Goal: Transaction & Acquisition: Register for event/course

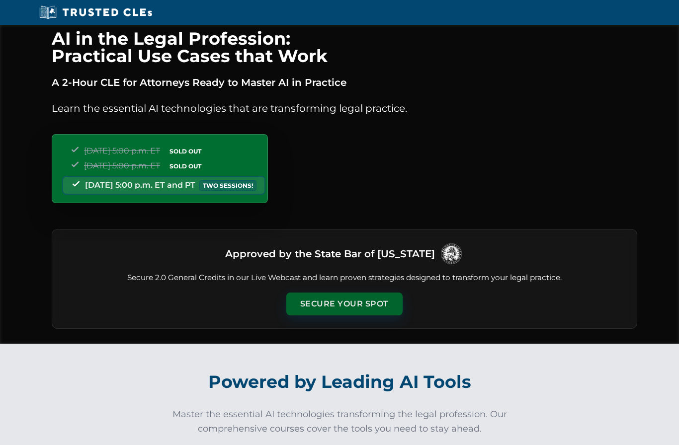
click at [361, 306] on button "Secure Your Spot" at bounding box center [344, 304] width 116 height 23
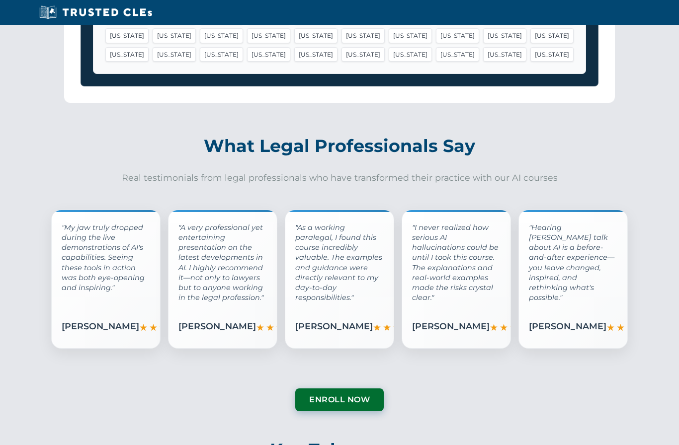
scroll to position [1430, 0]
click at [286, 325] on span "★" at bounding box center [290, 324] width 8 height 15
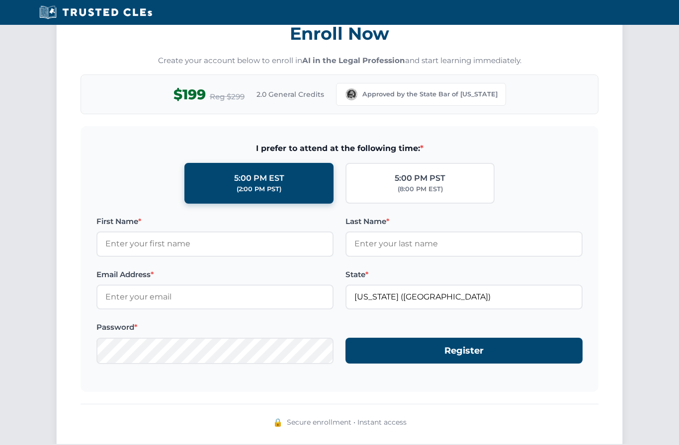
scroll to position [877, 0]
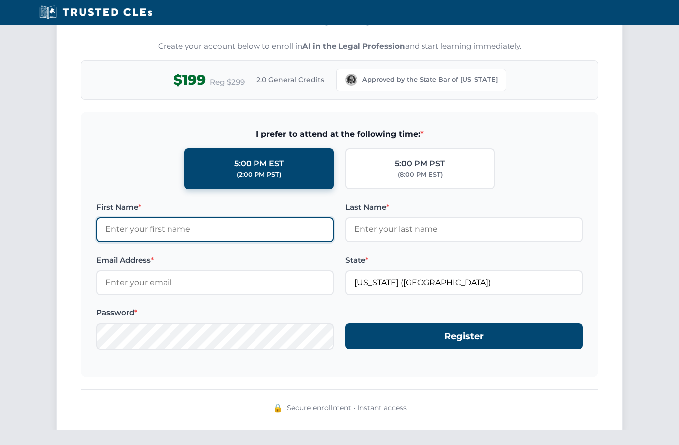
click at [205, 232] on input "First Name *" at bounding box center [214, 229] width 237 height 25
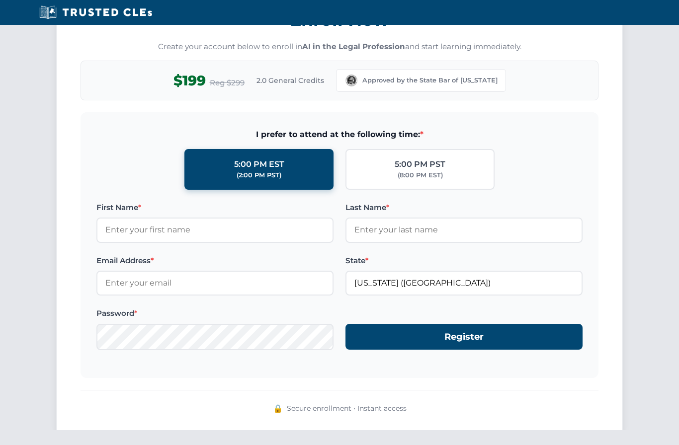
type input "[PERSON_NAME]"
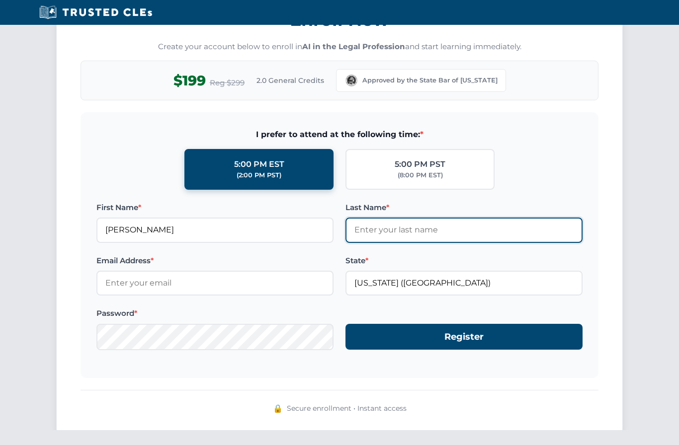
type input "[PERSON_NAME]"
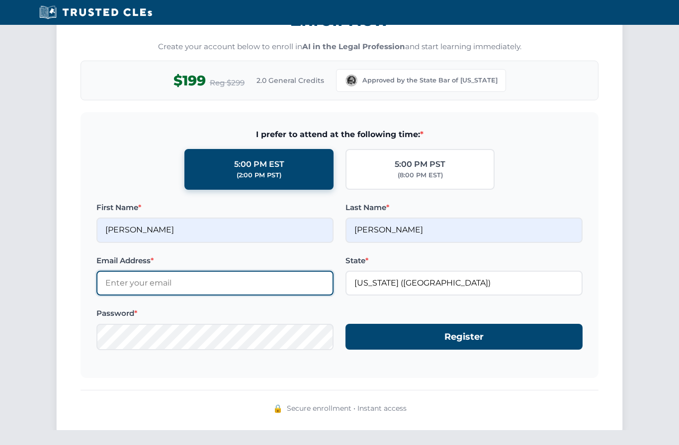
type input "[PERSON_NAME][EMAIL_ADDRESS][DOMAIN_NAME]"
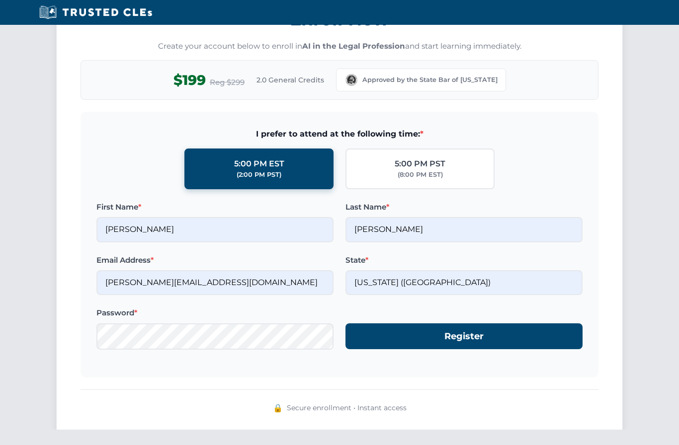
click at [456, 292] on input "Delaware (DE)" at bounding box center [463, 283] width 237 height 25
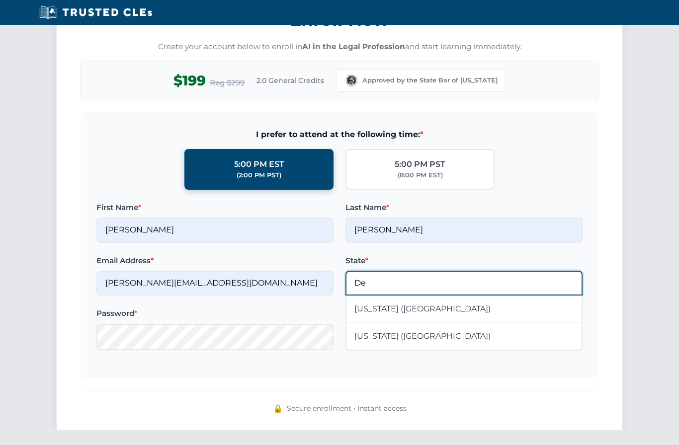
type input "D"
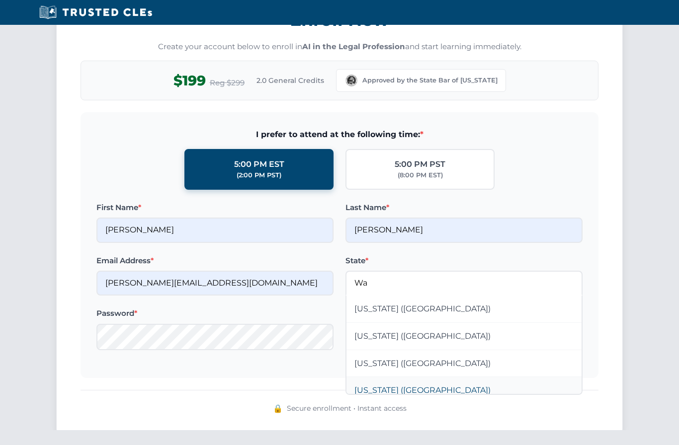
click at [400, 388] on div "[US_STATE] ([GEOGRAPHIC_DATA])" at bounding box center [463, 390] width 235 height 27
type input "[US_STATE] ([GEOGRAPHIC_DATA])"
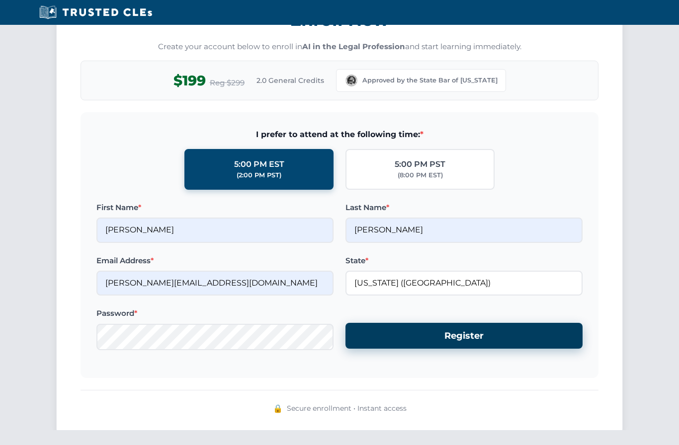
click at [459, 340] on button "Register" at bounding box center [463, 336] width 237 height 26
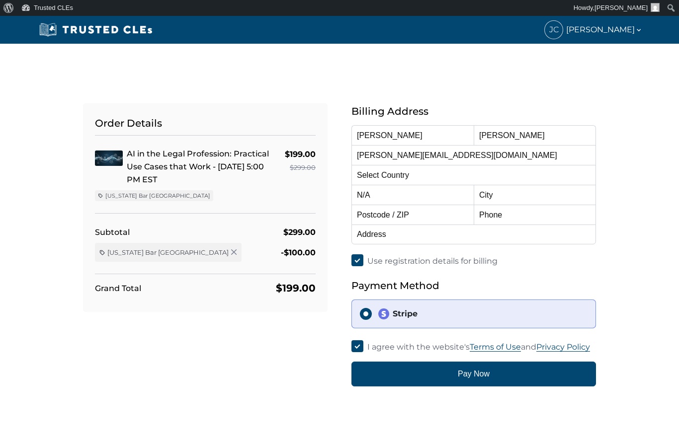
select select "United States"
select select "Washington"
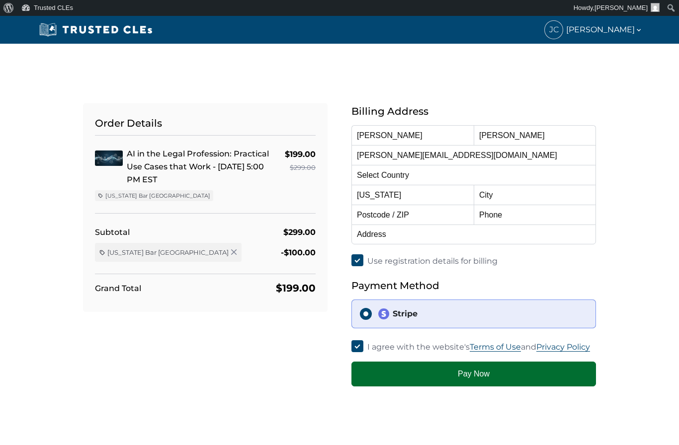
click at [481, 377] on button "Pay Now" at bounding box center [473, 374] width 244 height 25
type input "SPOKANE"
type input "99223"
type input "5099953984"
type input "2004 E. 54th Ave. Spokane Wa"
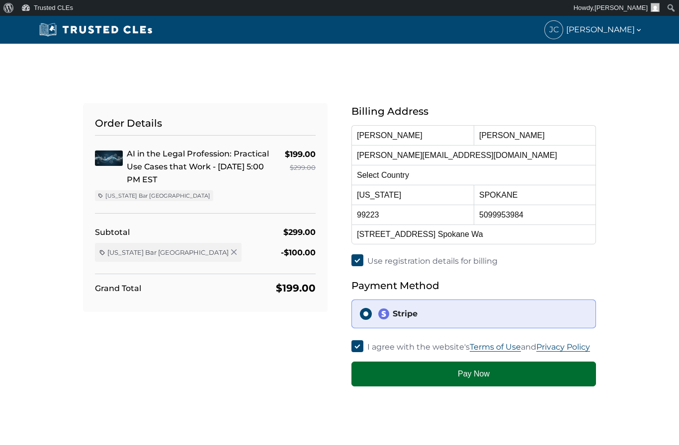
click at [462, 375] on button "Pay Now" at bounding box center [473, 374] width 244 height 25
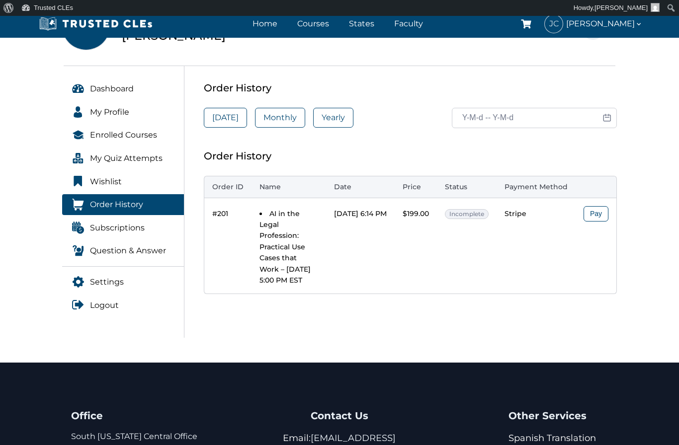
scroll to position [81, 0]
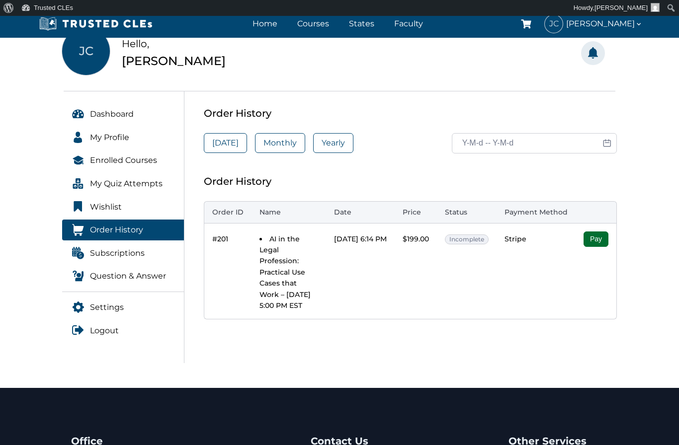
click at [608, 236] on button "Pay" at bounding box center [595, 238] width 25 height 15
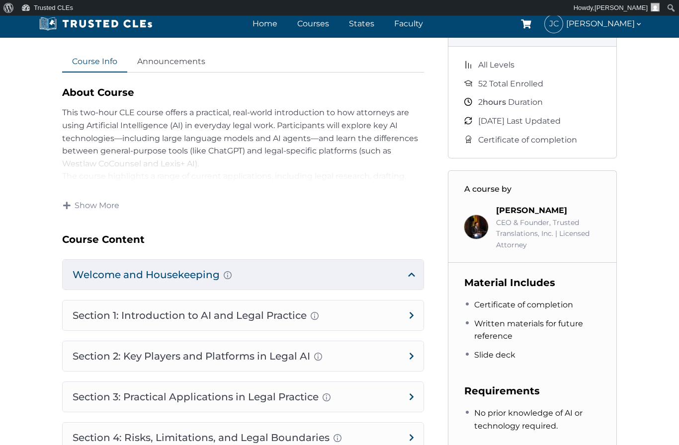
scroll to position [342, 0]
click at [413, 320] on h4 "Section 1: Introduction to AI and Legal Practice Overview of Artificial Intelli…" at bounding box center [243, 316] width 361 height 30
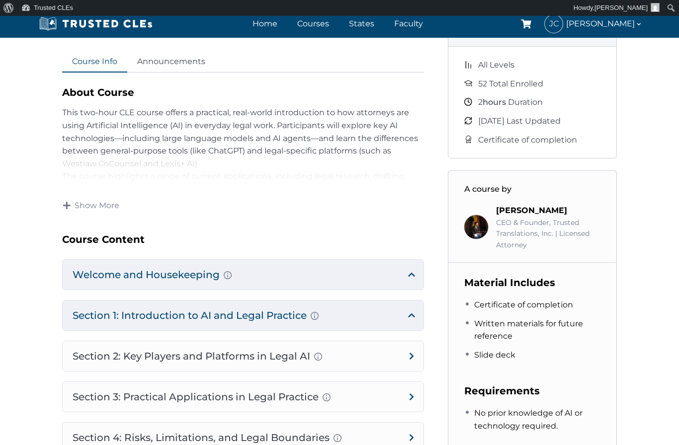
scroll to position [383, 0]
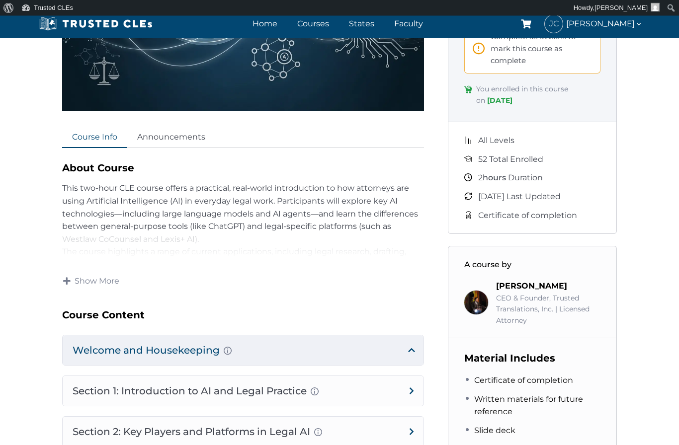
scroll to position [263, 0]
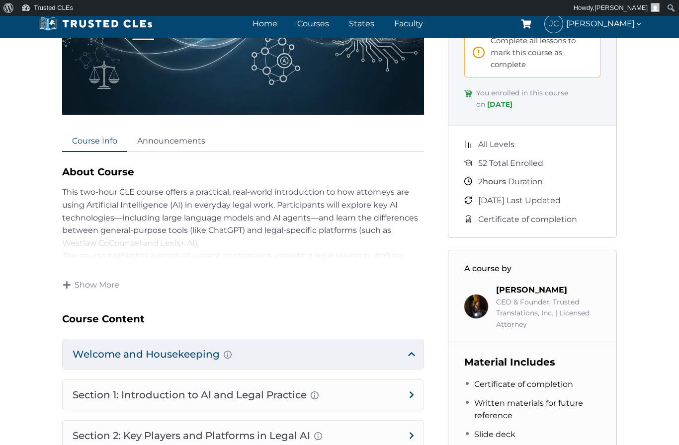
click at [270, 228] on span "This two-hour CLE course offers a practical, real-world introduction to how att…" at bounding box center [240, 217] width 356 height 60
click at [204, 233] on div "About Course This two-hour CLE course offers a practical, real-world introducti…" at bounding box center [243, 213] width 362 height 99
click at [187, 241] on div "About Course This two-hour CLE course offers a practical, real-world introducti…" at bounding box center [243, 213] width 362 height 99
click at [93, 285] on span "Show More" at bounding box center [97, 285] width 45 height 11
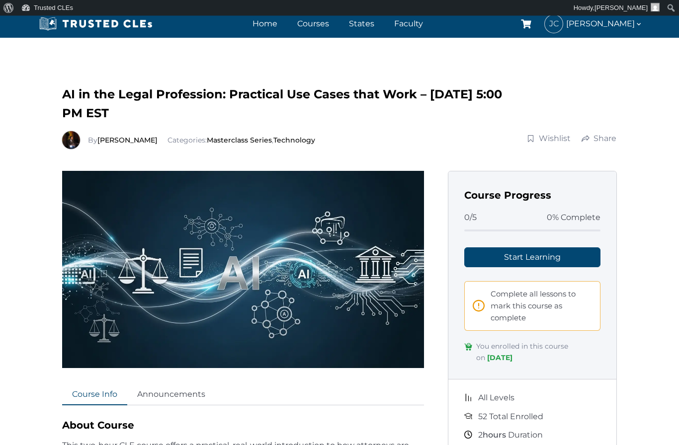
scroll to position [0, 0]
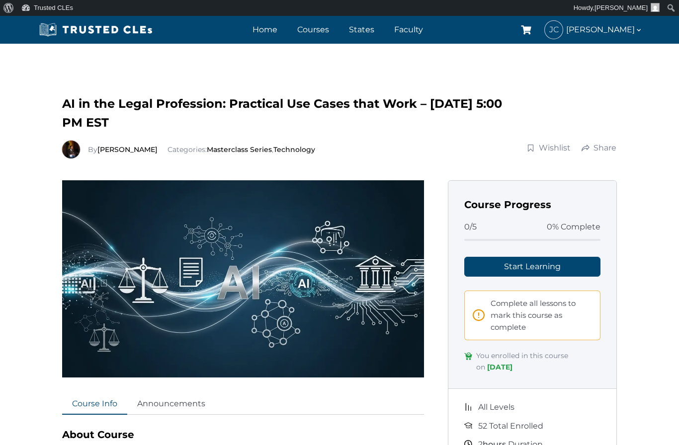
click at [297, 314] on img at bounding box center [243, 278] width 362 height 197
click at [543, 274] on link "Start Learning" at bounding box center [532, 267] width 136 height 20
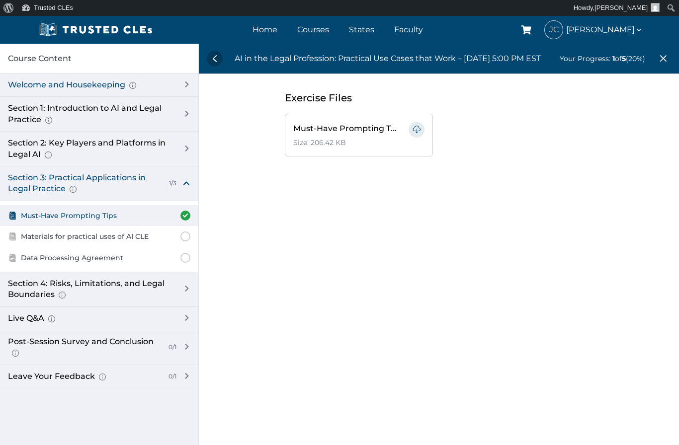
click at [174, 89] on div "Welcome and Housekeeping Introduction of presenters and overview of course stru…" at bounding box center [90, 84] width 168 height 11
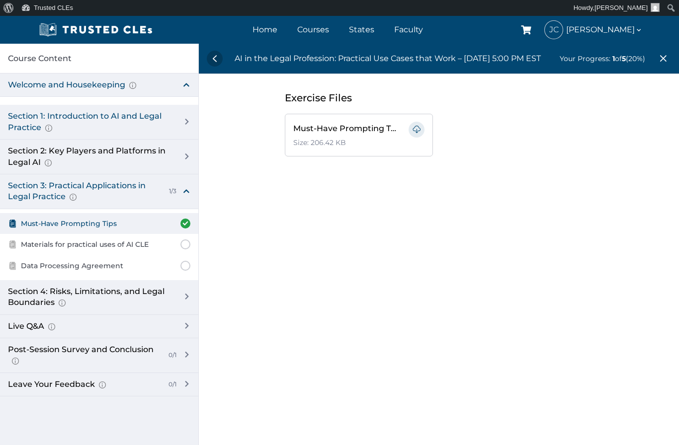
click at [176, 123] on div "Section 1: Introduction to AI and Legal Practice Overview of Artificial Intelli…" at bounding box center [92, 122] width 172 height 22
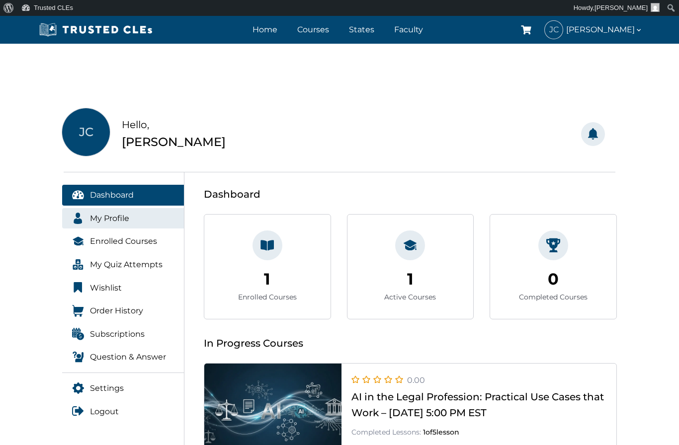
click at [115, 223] on span "My Profile" at bounding box center [109, 218] width 39 height 13
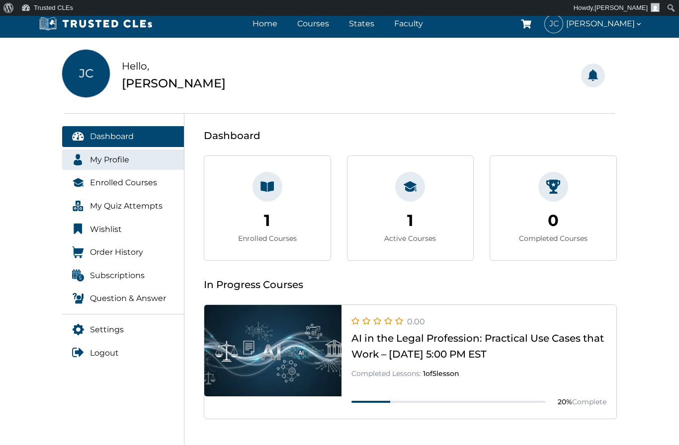
scroll to position [62, 0]
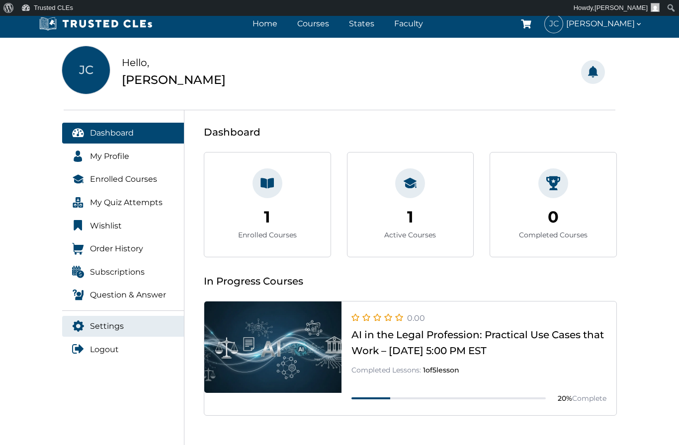
click at [113, 325] on span "Settings" at bounding box center [107, 326] width 34 height 13
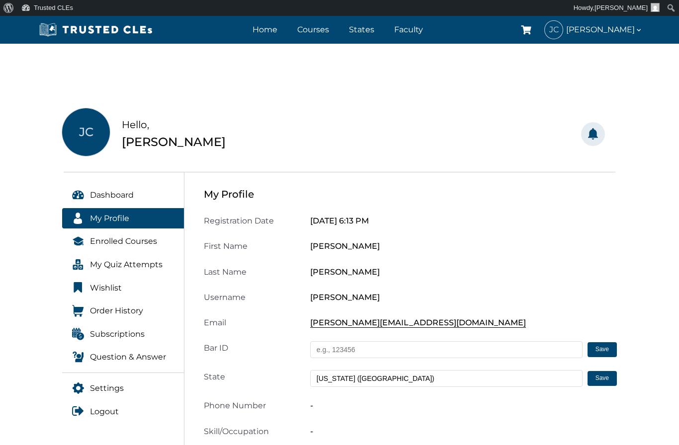
click at [345, 349] on input "text" at bounding box center [446, 349] width 272 height 17
type input "02130"
click at [607, 349] on button "Save" at bounding box center [601, 349] width 29 height 15
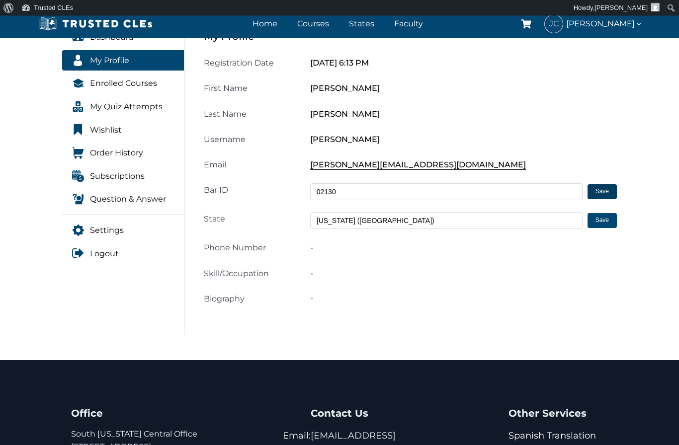
scroll to position [158, 0]
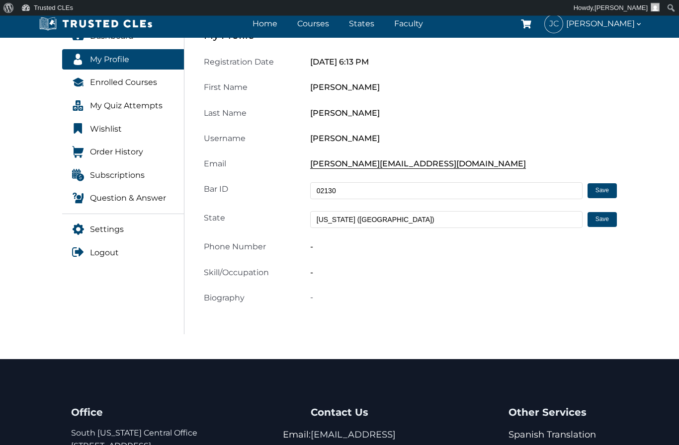
click at [313, 247] on div "-" at bounding box center [463, 246] width 318 height 13
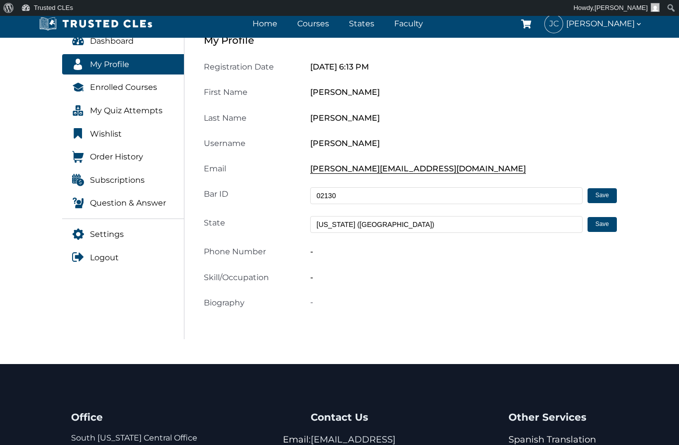
scroll to position [153, 0]
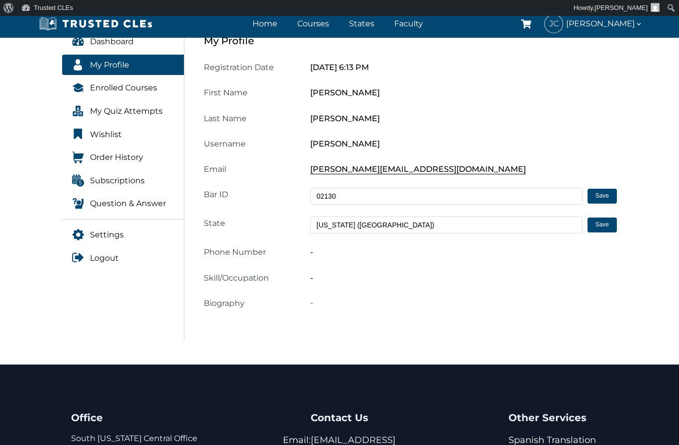
click at [313, 257] on div "-" at bounding box center [463, 251] width 318 height 13
click at [265, 294] on div "Registration Date October 14, 2025 6:13 PM First Name Jess Last Name Casey User…" at bounding box center [410, 185] width 413 height 249
click at [267, 318] on div "My Profile Registration Date October 14, 2025 6:13 PM First Name Jess Last Name…" at bounding box center [410, 179] width 425 height 321
click at [601, 232] on button "Save" at bounding box center [601, 225] width 29 height 15
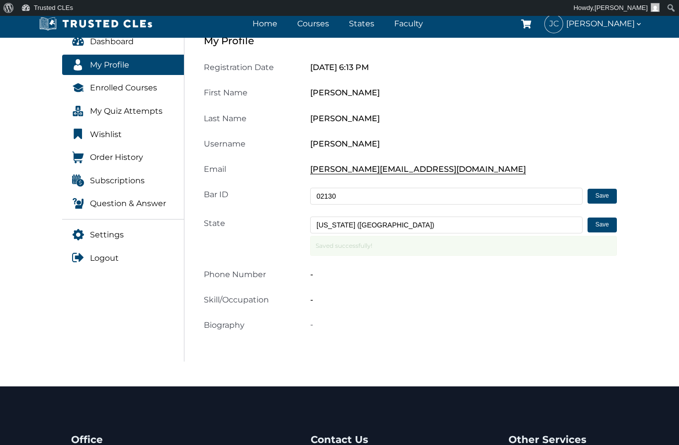
click at [317, 282] on div "Registration Date October 14, 2025 6:13 PM First Name Jess Last Name Casey User…" at bounding box center [410, 196] width 413 height 271
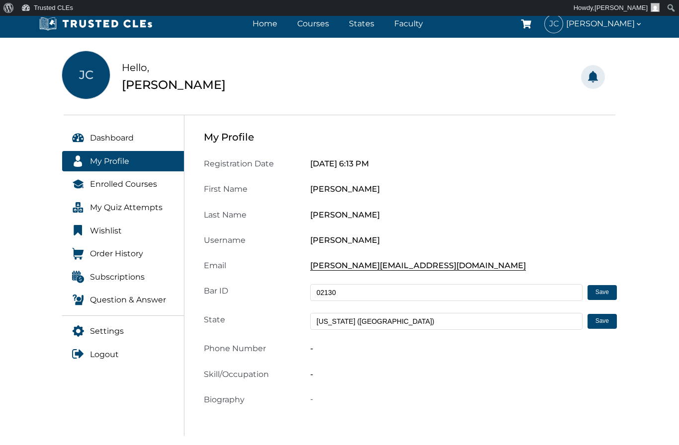
scroll to position [58, 0]
click at [244, 349] on span "Phone Number" at bounding box center [235, 347] width 62 height 9
click at [323, 354] on div "-" at bounding box center [463, 347] width 318 height 13
click at [264, 388] on div "Registration Date October 14, 2025 6:13 PM First Name Jess Last Name Casey User…" at bounding box center [410, 280] width 413 height 249
click at [254, 411] on div "My Profile Registration Date October 14, 2025 6:13 PM First Name Jess Last Name…" at bounding box center [410, 275] width 425 height 321
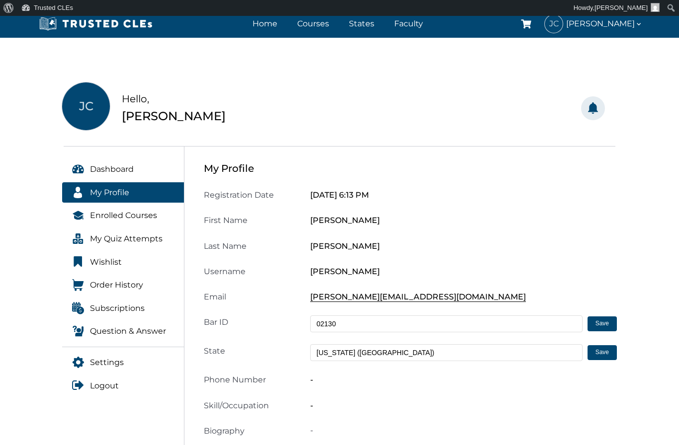
scroll to position [0, 0]
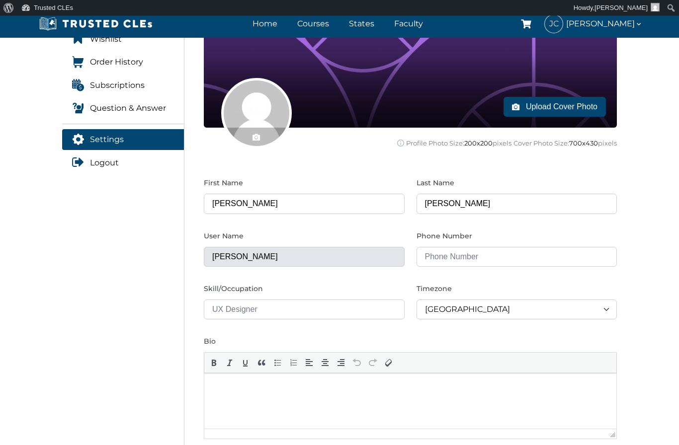
scroll to position [249, 0]
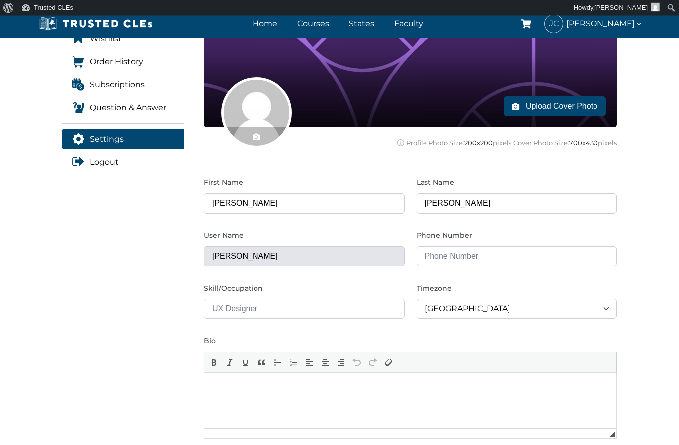
click at [443, 259] on input "tel" at bounding box center [516, 257] width 201 height 20
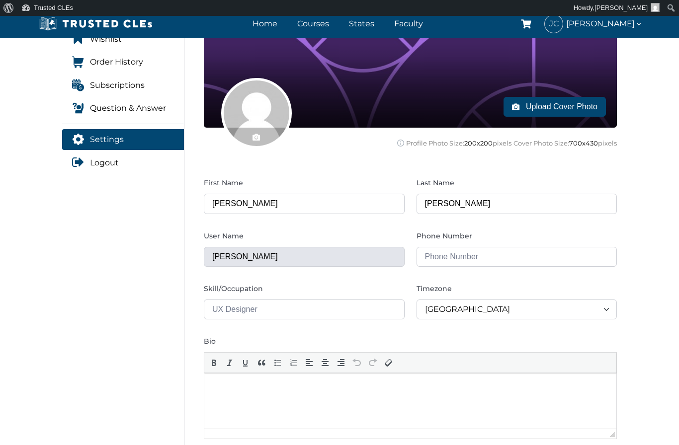
type input "5099953984"
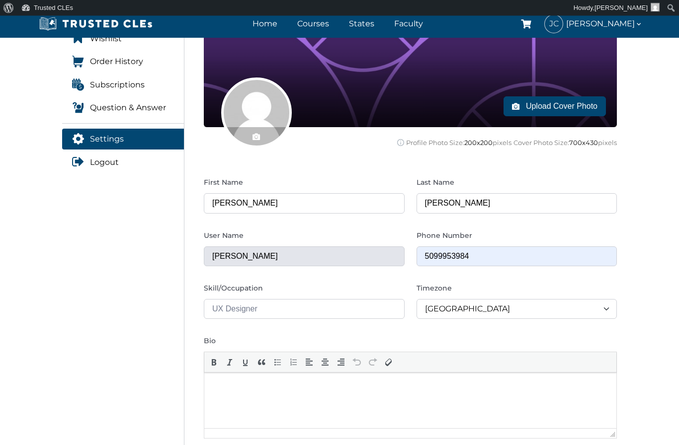
scroll to position [249, 0]
click at [328, 311] on input "text" at bounding box center [304, 309] width 201 height 20
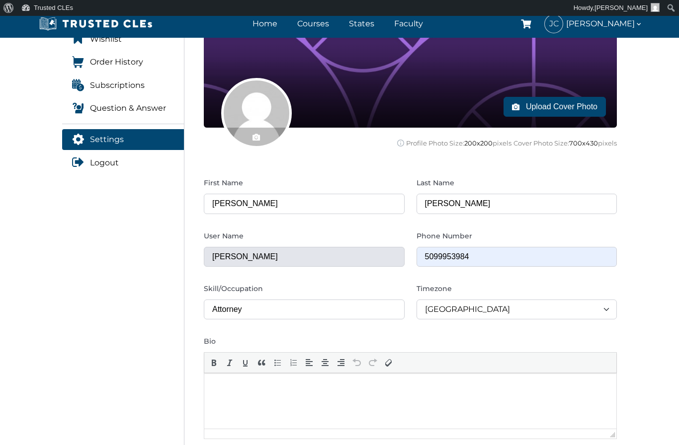
type input "Attorney"
click at [473, 308] on div "Abidjan Abidjan Accra Addis Ababa Algiers Asmara Bamako Bangui Banjul Bissau Bl…" at bounding box center [516, 310] width 201 height 20
type input "P"
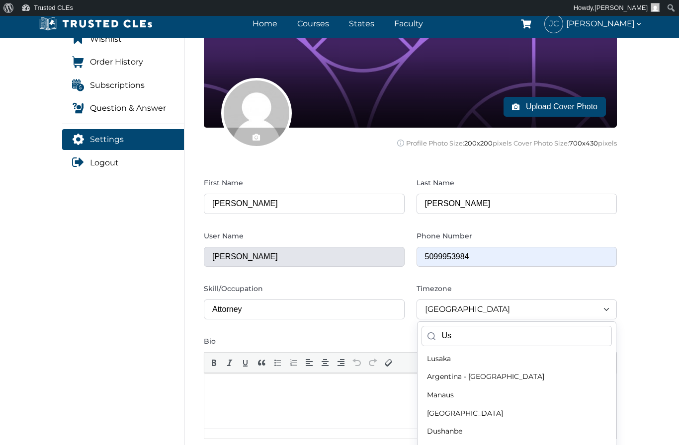
scroll to position [0, 0]
type input "U"
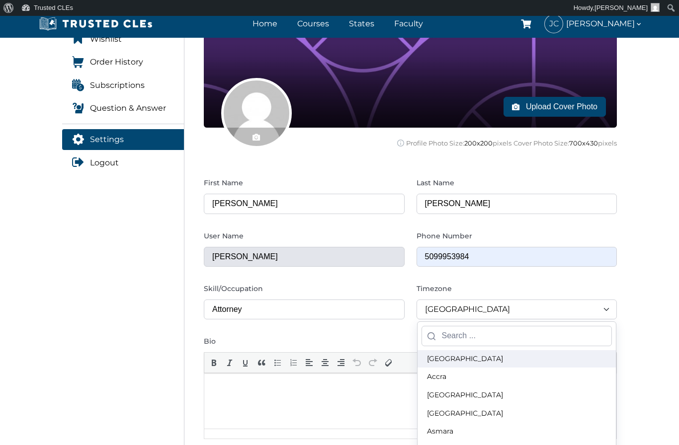
click at [599, 307] on div "Abidjan Abidjan Accra Addis Ababa Algiers Asmara Bamako Bangui Banjul Bissau Bl…" at bounding box center [516, 310] width 201 height 20
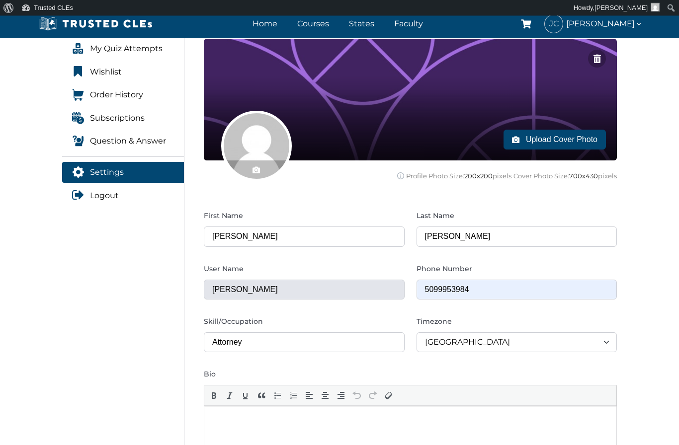
scroll to position [217, 0]
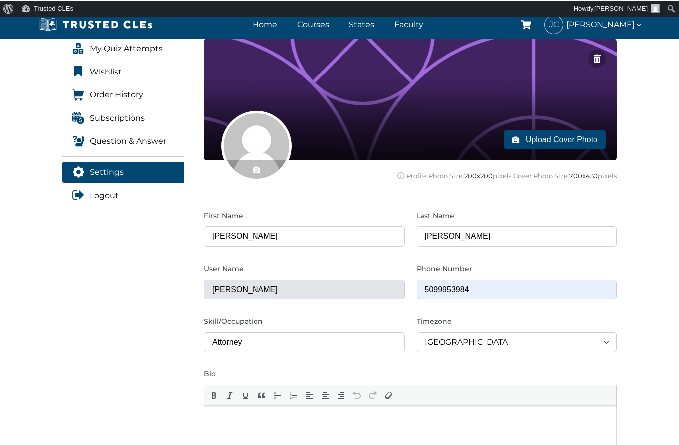
click at [443, 343] on span "Abidjan" at bounding box center [467, 340] width 85 height 9
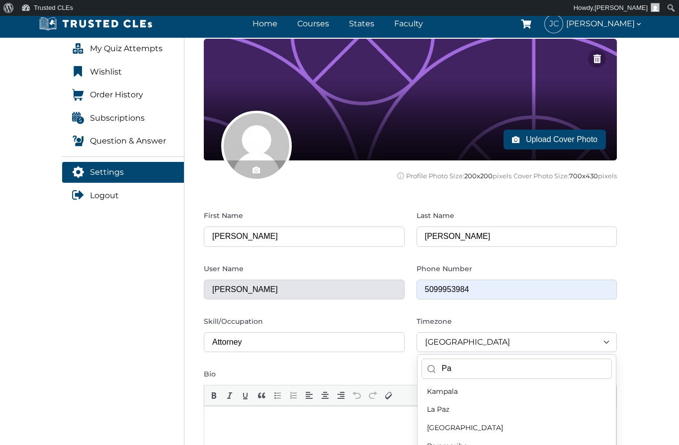
type input "P"
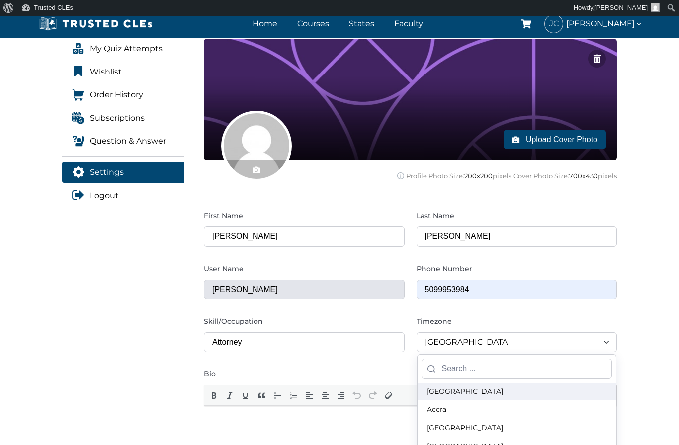
click at [601, 345] on div "Abidjan Abidjan Accra Addis Ababa Algiers Asmara Bamako Bangui Banjul Bissau Bl…" at bounding box center [516, 342] width 201 height 20
click at [609, 341] on div "Abidjan Abidjan Accra Addis Ababa Algiers Asmara Bamako Bangui Banjul Bissau Bl…" at bounding box center [516, 342] width 201 height 20
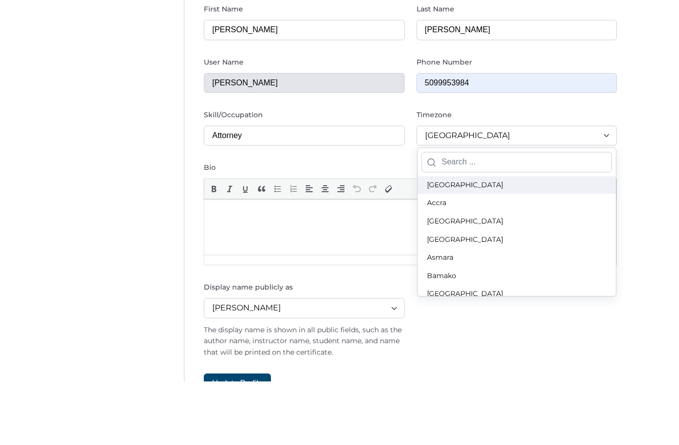
scroll to position [385, 0]
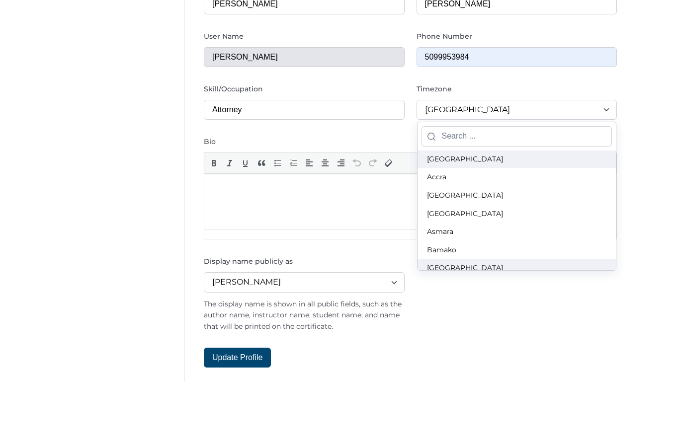
click at [504, 323] on span "Bangui" at bounding box center [516, 332] width 199 height 18
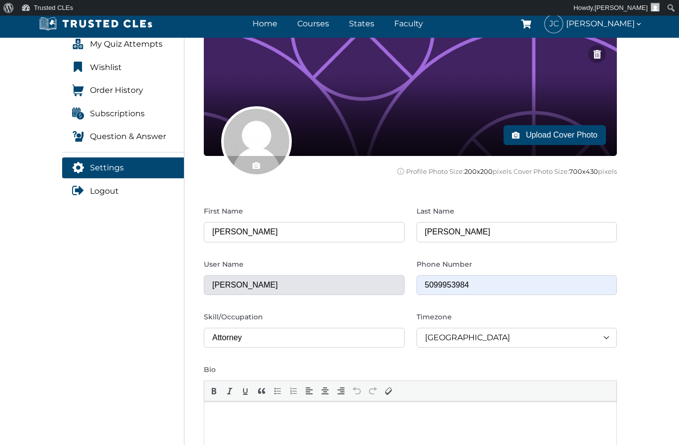
scroll to position [220, 0]
click at [464, 346] on div "Bangui Abidjan Accra Addis Ababa Algiers Asmara Bamako Bangui Banjul Bissau Bla…" at bounding box center [516, 339] width 201 height 20
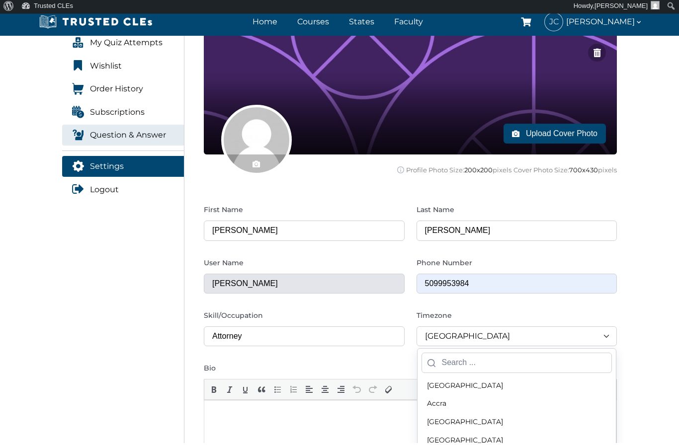
click at [141, 134] on span "Question & Answer" at bounding box center [128, 137] width 76 height 13
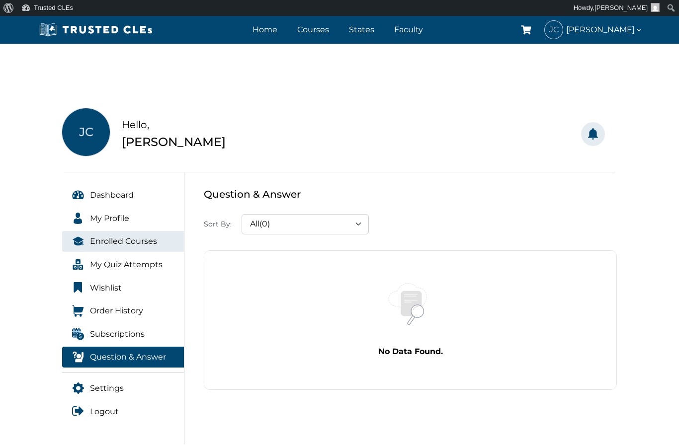
click at [136, 240] on span "Enrolled Courses" at bounding box center [123, 241] width 67 height 13
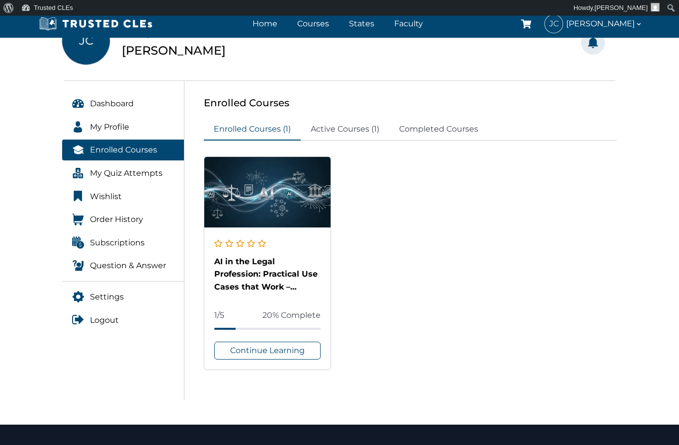
scroll to position [91, 0]
click at [281, 347] on link "Continue Learning" at bounding box center [267, 351] width 106 height 18
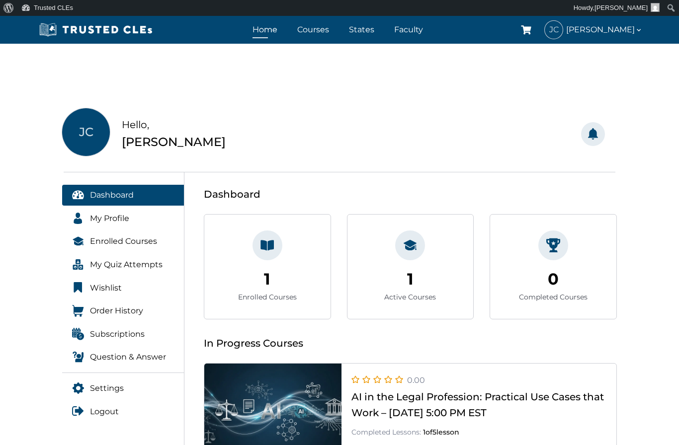
click at [278, 33] on link "Home" at bounding box center [265, 29] width 30 height 14
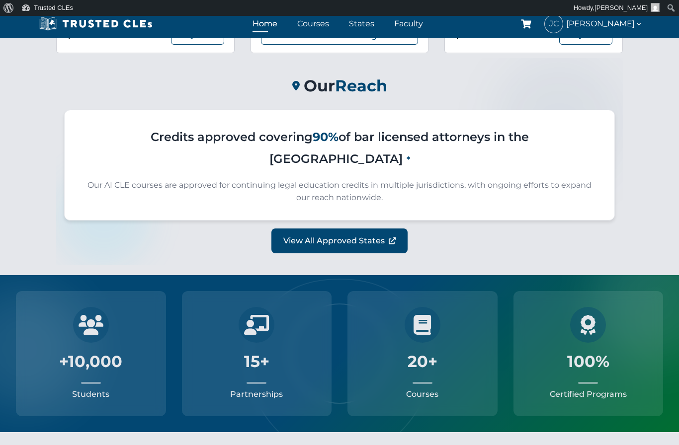
scroll to position [1692, 0]
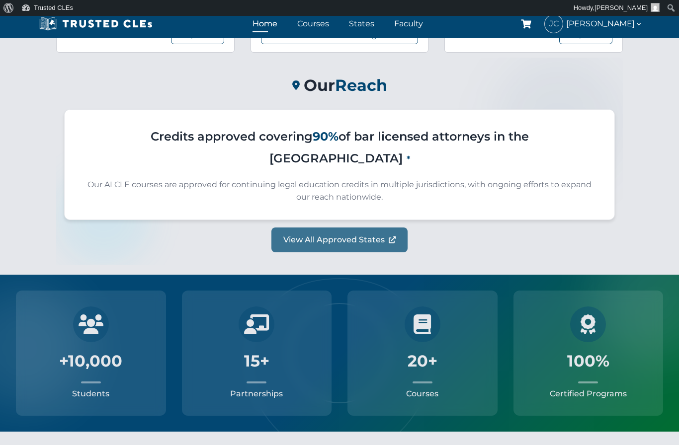
click at [366, 228] on link "View All Approved States" at bounding box center [339, 240] width 136 height 25
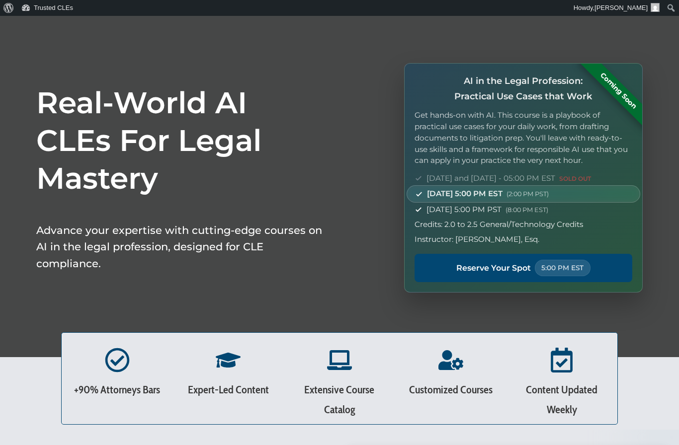
scroll to position [0, 0]
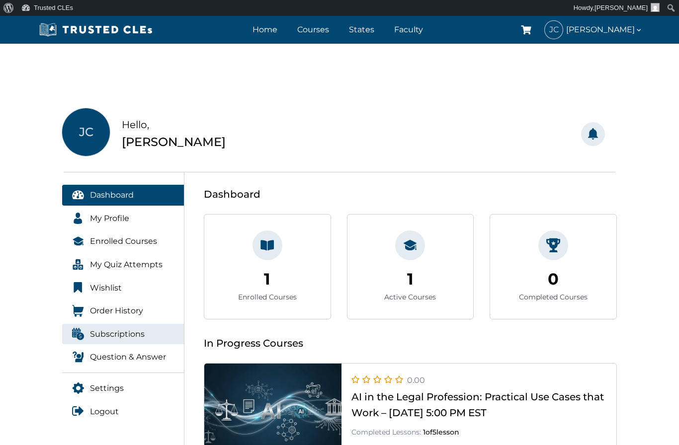
click at [119, 336] on span "Subscriptions" at bounding box center [117, 334] width 55 height 13
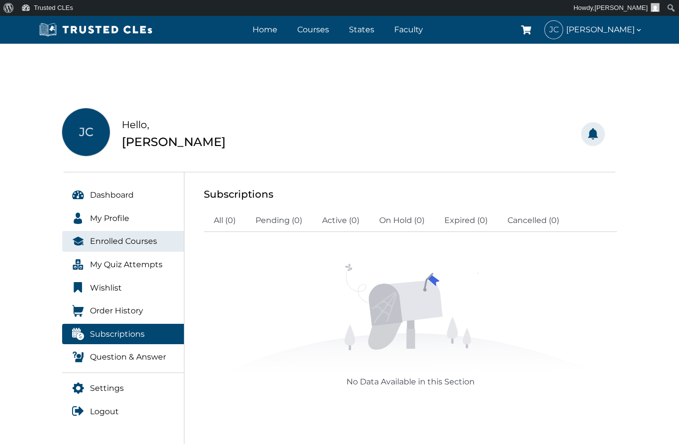
click at [141, 245] on span "Enrolled Courses" at bounding box center [123, 241] width 67 height 13
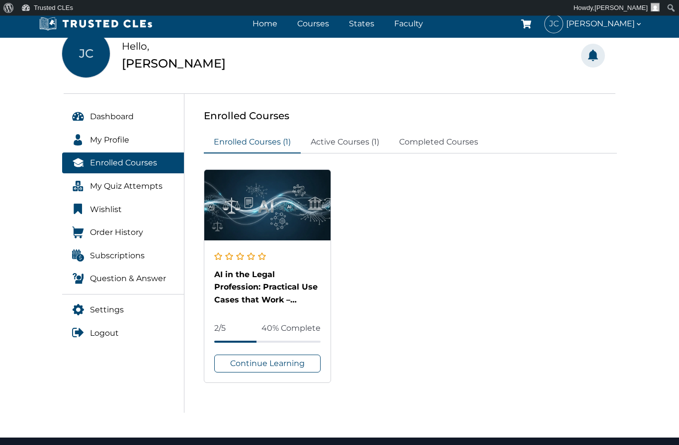
scroll to position [78, 0]
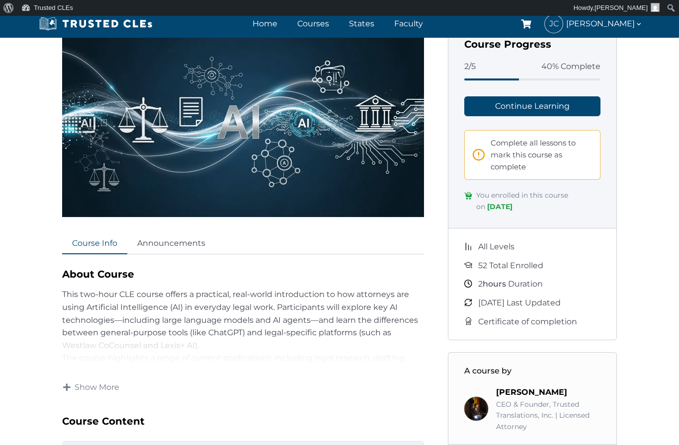
scroll to position [156, 0]
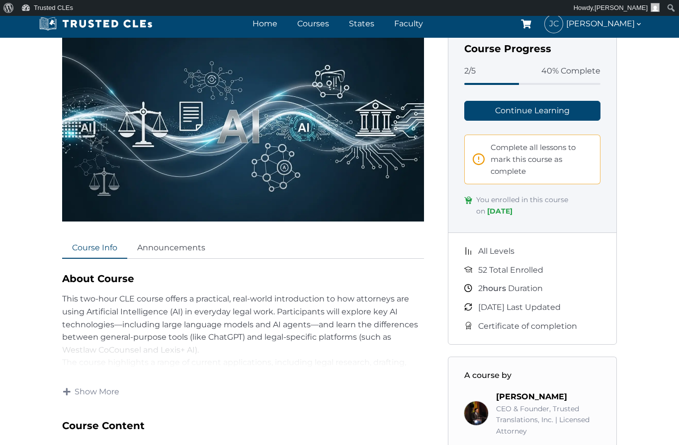
click at [285, 344] on div "About Course This two-hour CLE course offers a practical, real-world introducti…" at bounding box center [243, 320] width 362 height 99
click at [167, 340] on div "About Course This two-hour CLE course offers a practical, real-world introducti…" at bounding box center [243, 320] width 362 height 99
click at [194, 361] on div "About Course This two-hour CLE course offers a practical, real-world introducti…" at bounding box center [243, 320] width 362 height 99
click at [102, 395] on span "Show More" at bounding box center [97, 391] width 45 height 11
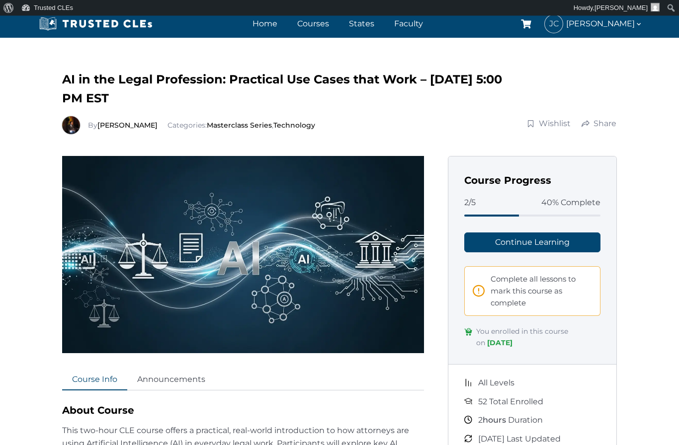
scroll to position [0, 0]
